Goal: Task Accomplishment & Management: Manage account settings

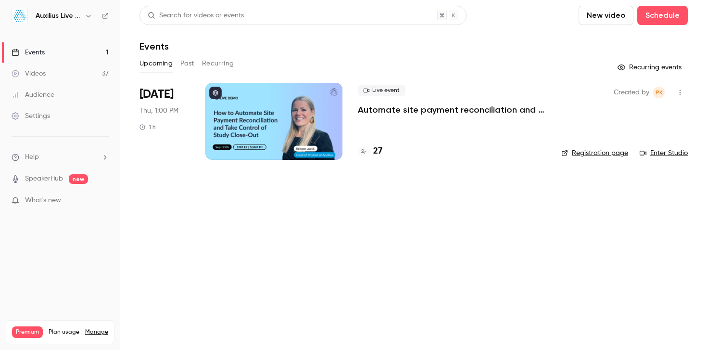
click at [88, 13] on icon "button" at bounding box center [89, 16] width 8 height 8
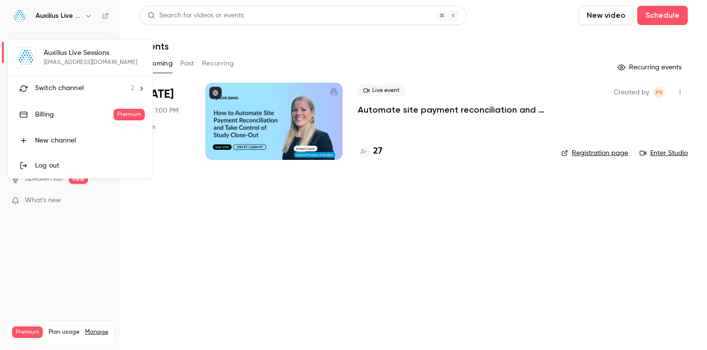
click at [83, 86] on div "Switch channel 2" at bounding box center [84, 88] width 99 height 10
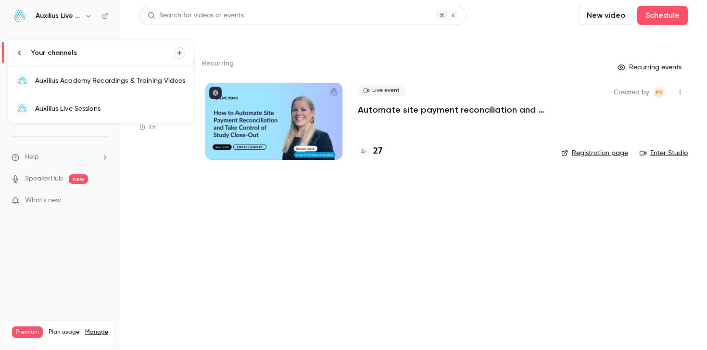
click at [83, 86] on link "Auxilius Academy Recordings & Training Videos" at bounding box center [100, 81] width 185 height 28
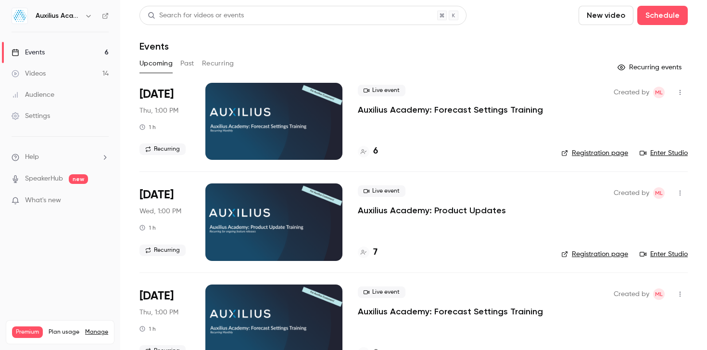
click at [412, 107] on p "Auxilius Academy: Forecast Settings Training" at bounding box center [450, 110] width 185 height 12
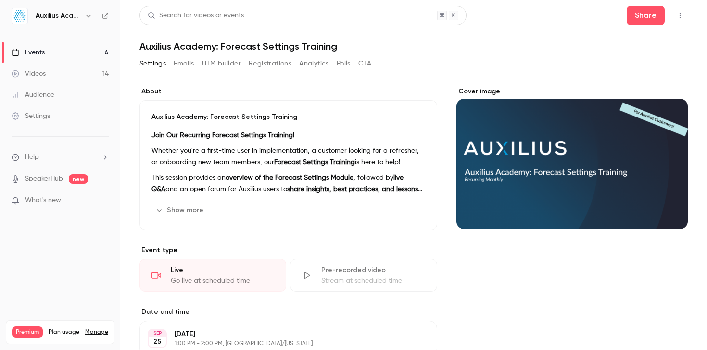
click at [271, 68] on button "Registrations" at bounding box center [270, 63] width 43 height 15
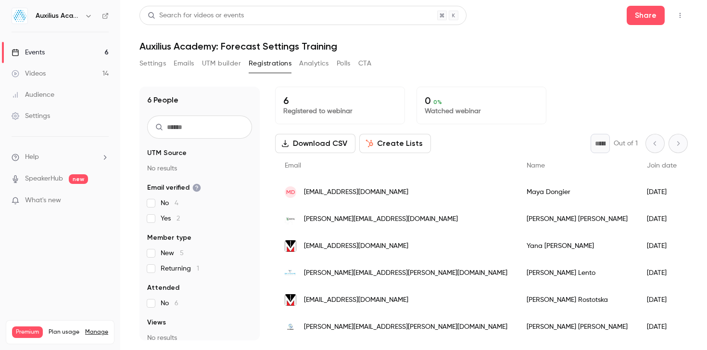
scroll to position [7, 0]
